Goal: Communication & Community: Answer question/provide support

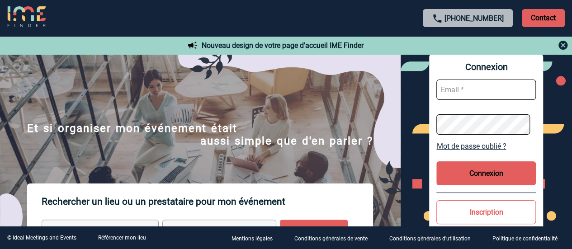
type input "[EMAIL_ADDRESS][PERSON_NAME][DOMAIN_NAME]"
click at [467, 176] on button "Connexion" at bounding box center [485, 173] width 99 height 24
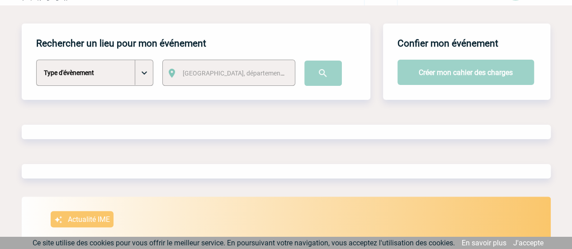
scroll to position [45, 0]
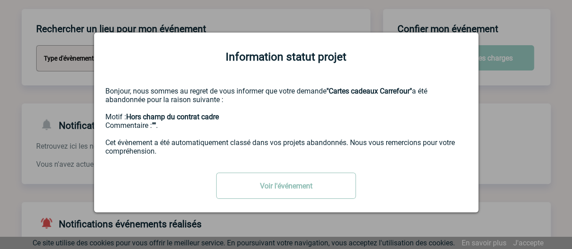
click at [275, 187] on link "Voir l'événement" at bounding box center [286, 186] width 140 height 26
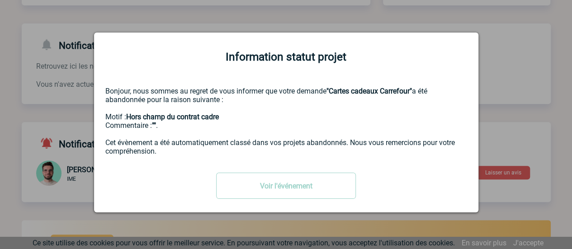
scroll to position [181, 0]
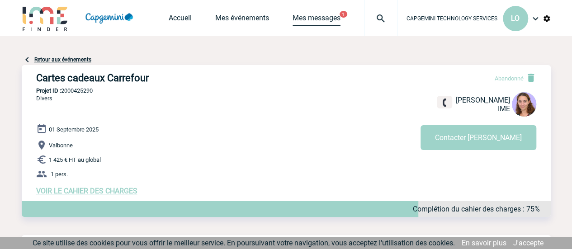
click at [321, 19] on link "Mes messages" at bounding box center [316, 20] width 48 height 13
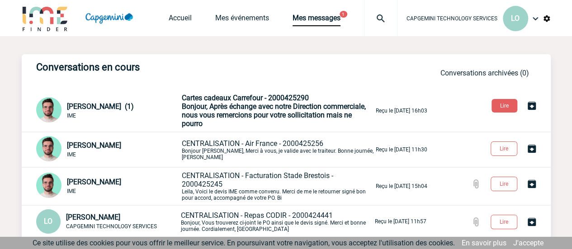
click at [228, 115] on span "Bonjour, Après échange avec notre Direction commerciale, nous vous remercions p…" at bounding box center [274, 115] width 184 height 26
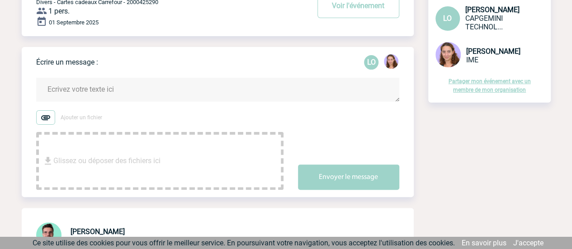
scroll to position [29, 0]
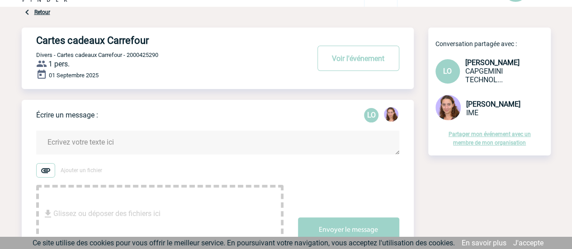
drag, startPoint x: 521, startPoint y: 105, endPoint x: 467, endPoint y: 105, distance: 53.8
click at [467, 105] on span "Claudia MILAZZO" at bounding box center [493, 104] width 54 height 9
copy span "Claudia MILAZZO"
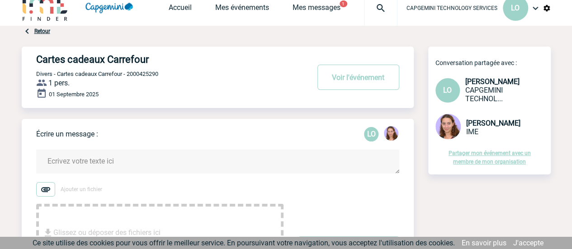
scroll to position [0, 0]
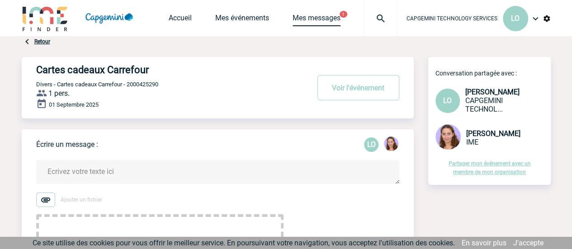
click at [310, 15] on link "Mes messages" at bounding box center [316, 20] width 48 height 13
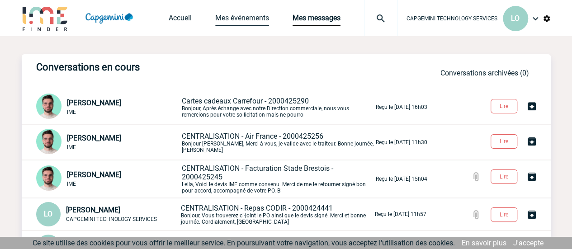
drag, startPoint x: 254, startPoint y: 11, endPoint x: 253, endPoint y: 19, distance: 8.2
click at [254, 12] on div "Accueil Mes événements Mes messages Projet, client Projet, client" at bounding box center [283, 18] width 229 height 36
click at [252, 22] on link "Mes événements" at bounding box center [242, 20] width 54 height 13
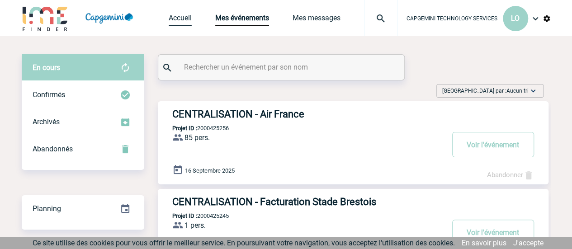
click at [183, 14] on link "Accueil" at bounding box center [180, 20] width 23 height 13
